Goal: Transaction & Acquisition: Obtain resource

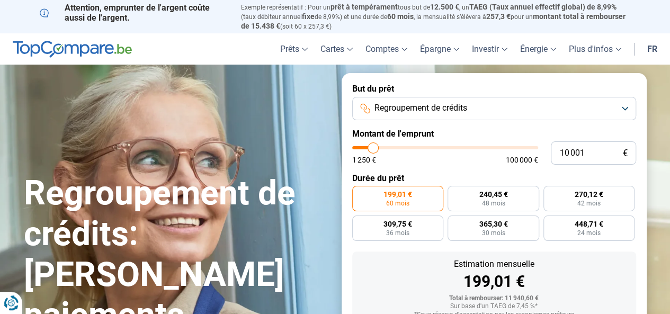
type input "10 250"
type input "10250"
type input "10 750"
type input "10750"
type input "11 250"
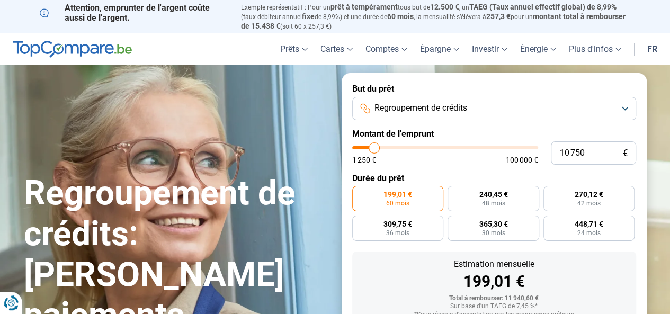
type input "11250"
type input "11 500"
type input "11500"
type input "12 000"
type input "12000"
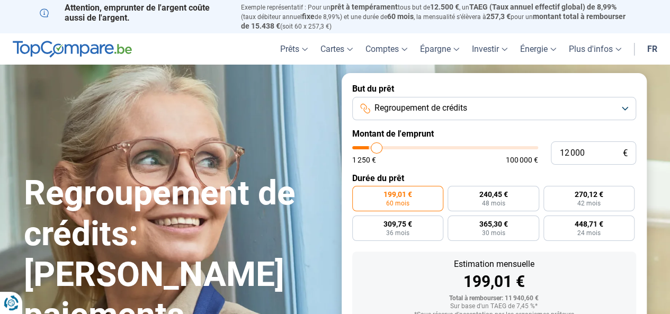
type input "12 250"
type input "12250"
type input "12 500"
type input "12500"
type input "12 250"
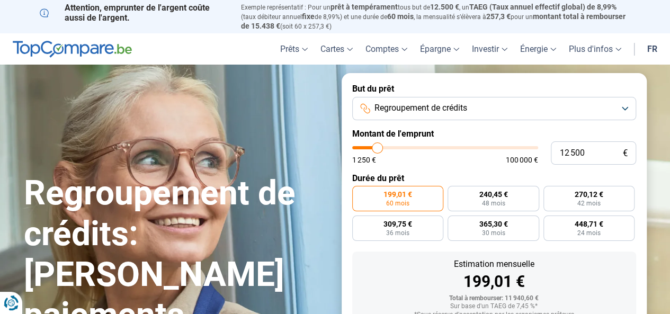
type input "12250"
type input "11 500"
type input "11500"
type input "10 750"
type input "10750"
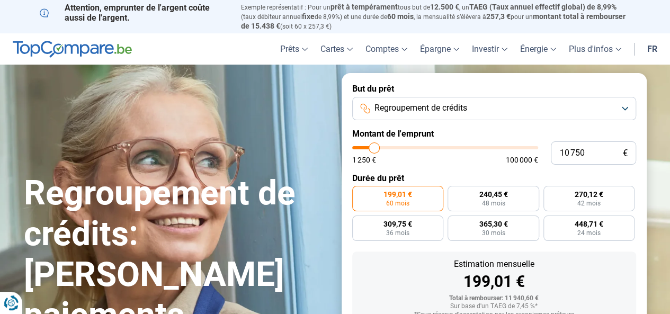
type input "8 750"
type input "8750"
type input "8 250"
type input "8250"
type input "6 500"
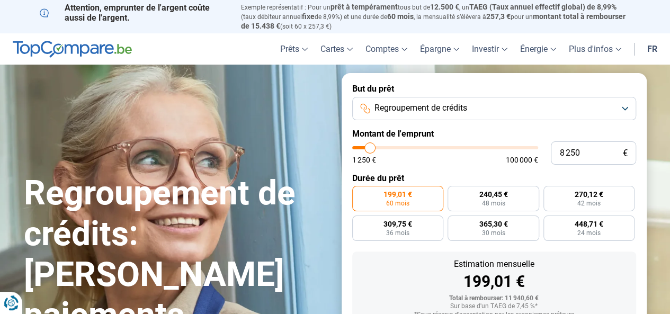
type input "6500"
type input "5 000"
type input "5000"
type input "3 750"
type input "3750"
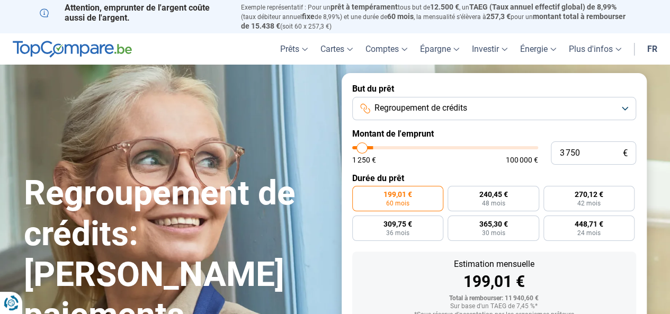
type input "2 750"
type input "2750"
type input "2 250"
type input "2250"
type input "1 250"
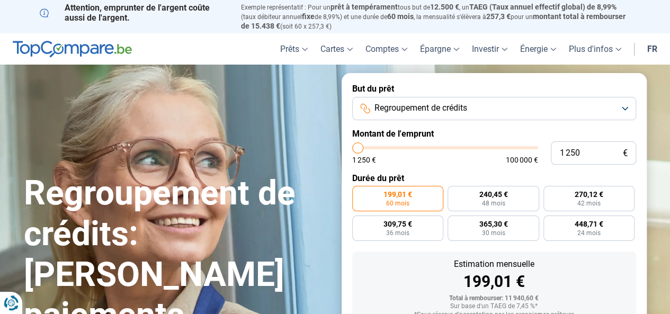
drag, startPoint x: 373, startPoint y: 144, endPoint x: 354, endPoint y: 143, distance: 19.1
type input "1250"
click at [354, 146] on input "range" at bounding box center [445, 147] width 186 height 3
radio input "true"
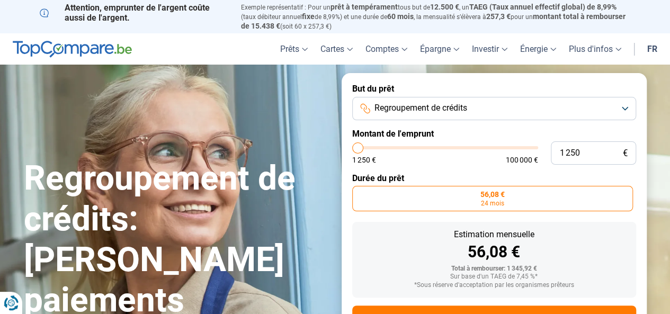
scroll to position [47, 0]
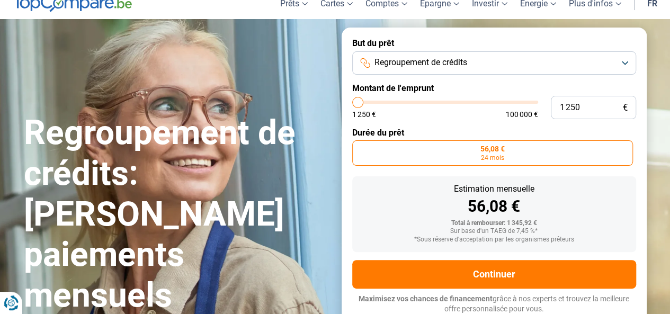
click at [585, 162] on label "56,08 € 24 mois" at bounding box center [492, 152] width 281 height 25
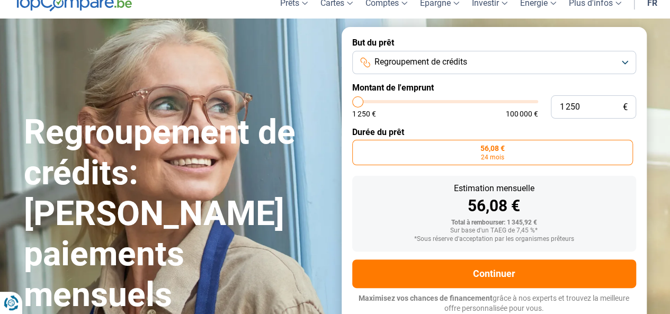
click at [359, 147] on input "56,08 € 24 mois" at bounding box center [355, 143] width 7 height 7
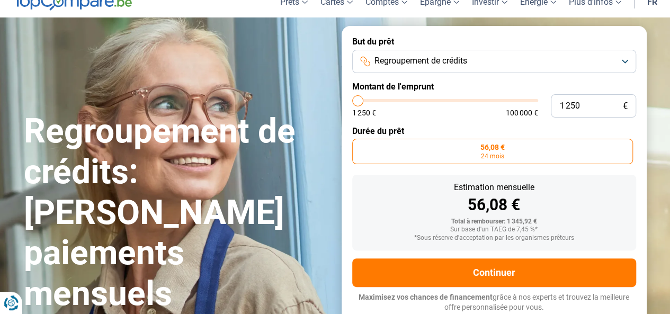
click at [585, 162] on label "56,08 € 24 mois" at bounding box center [492, 151] width 281 height 25
click at [359, 146] on input "56,08 € 24 mois" at bounding box center [355, 142] width 7 height 7
click at [583, 105] on input "1 250" at bounding box center [593, 105] width 85 height 23
type input "5"
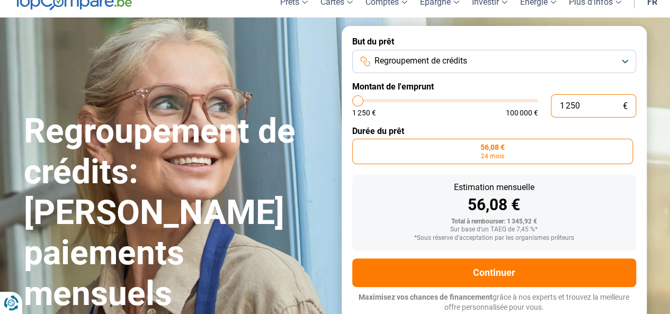
type input "1250"
type input "50"
type input "1250"
type input "500"
type input "1250"
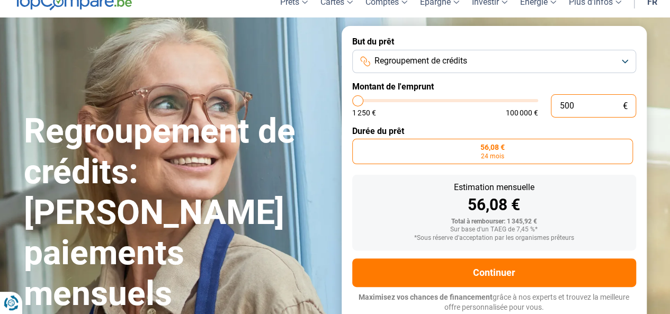
type input "5 000"
type input "5000"
type input "5 000"
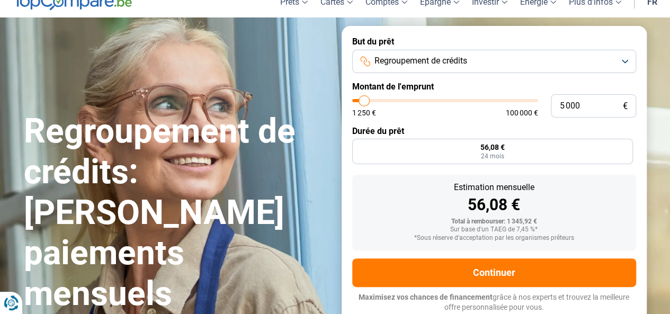
click at [567, 90] on label "Montant de l'emprunt" at bounding box center [494, 87] width 284 height 10
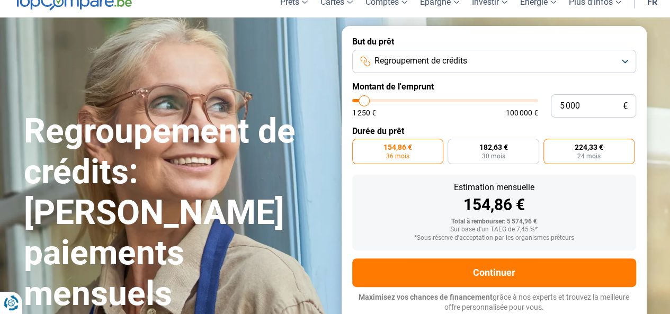
click at [554, 151] on label "224,33 € 24 mois" at bounding box center [590, 151] width 92 height 25
click at [550, 146] on input "224,33 € 24 mois" at bounding box center [547, 142] width 7 height 7
radio input "true"
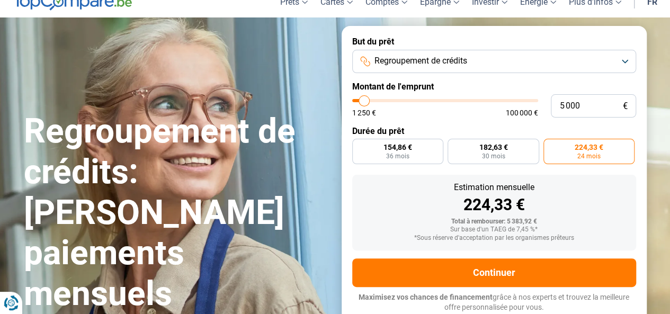
scroll to position [114, 0]
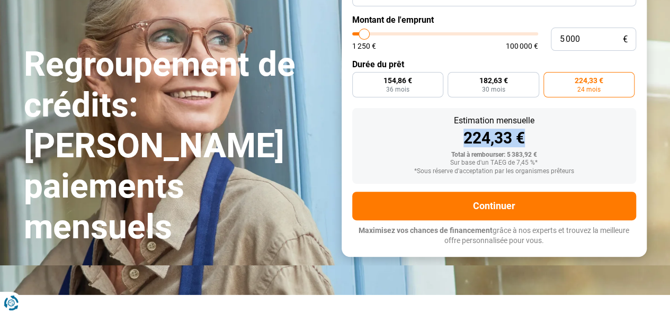
drag, startPoint x: 526, startPoint y: 141, endPoint x: 450, endPoint y: 134, distance: 75.6
click at [450, 134] on div "224,33 €" at bounding box center [494, 138] width 267 height 16
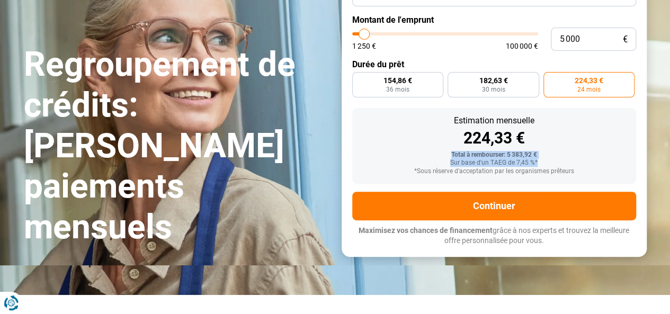
drag, startPoint x: 544, startPoint y: 162, endPoint x: 445, endPoint y: 155, distance: 98.8
click at [445, 155] on div "Total à rembourser: 5 383,92 € Sur base d'un TAEG de 7,45 %* *Sous réserve d'ac…" at bounding box center [494, 164] width 267 height 24
click at [445, 155] on div "Total à rembourser: 5 383,92 €" at bounding box center [494, 155] width 267 height 7
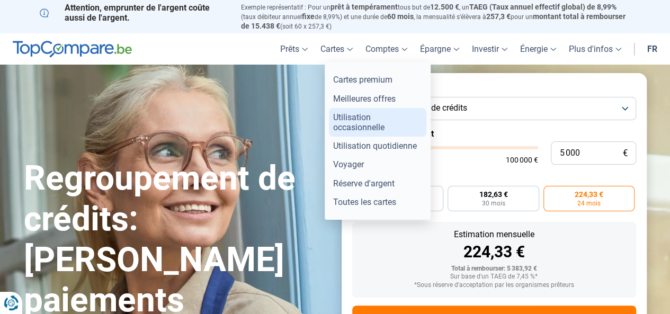
scroll to position [123, 0]
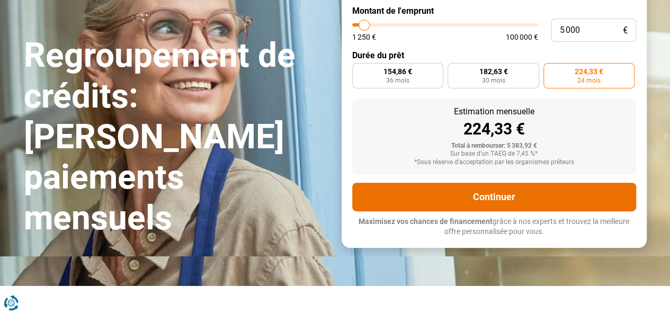
click at [468, 206] on button "Continuer" at bounding box center [494, 197] width 284 height 29
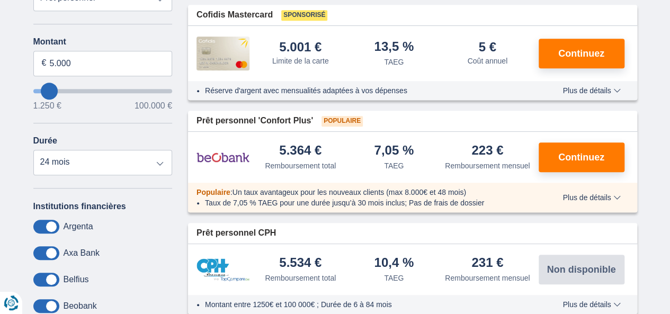
scroll to position [252, 0]
